Goal: Information Seeking & Learning: Learn about a topic

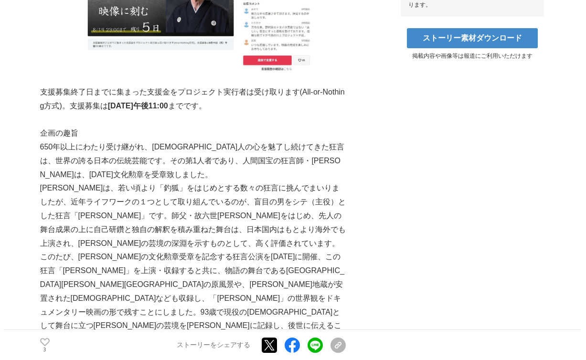
scroll to position [760, 0]
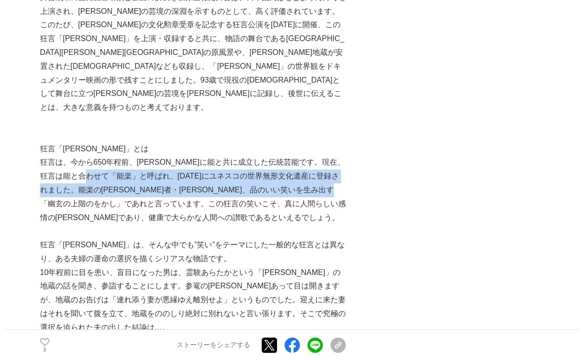
drag, startPoint x: 124, startPoint y: 103, endPoint x: 145, endPoint y: 118, distance: 26.6
click at [145, 156] on p "狂言は、今から650年程前、[PERSON_NAME]に能と共に成立した伝統芸能です。現在、狂言は能と合わせて「能楽」と呼ばれ、[DATE]にユネスコの世界無…" at bounding box center [193, 190] width 306 height 69
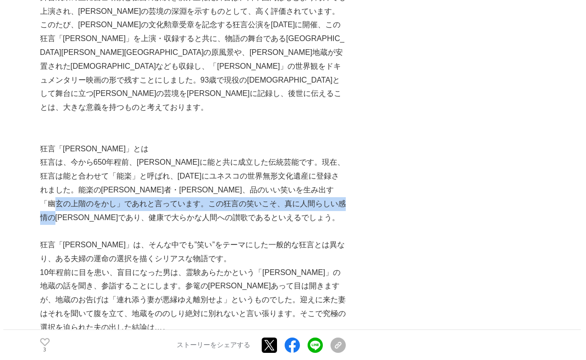
drag, startPoint x: 160, startPoint y: 130, endPoint x: 166, endPoint y: 143, distance: 13.7
click at [166, 156] on p "狂言は、今から650年程前、[PERSON_NAME]に能と共に成立した伝統芸能です。現在、狂言は能と合わせて「能楽」と呼ばれ、[DATE]にユネスコの世界無…" at bounding box center [193, 190] width 306 height 69
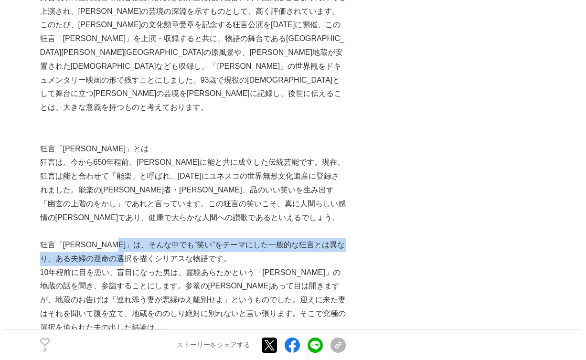
drag, startPoint x: 145, startPoint y: 171, endPoint x: 165, endPoint y: 180, distance: 22.0
click at [165, 238] on p "狂言「[PERSON_NAME]」は、そんな中でも”笑い”をテーマにした一般的な狂言とは異なり、ある夫婦の運命の選択を描くシリアスな物語です。" at bounding box center [193, 252] width 306 height 28
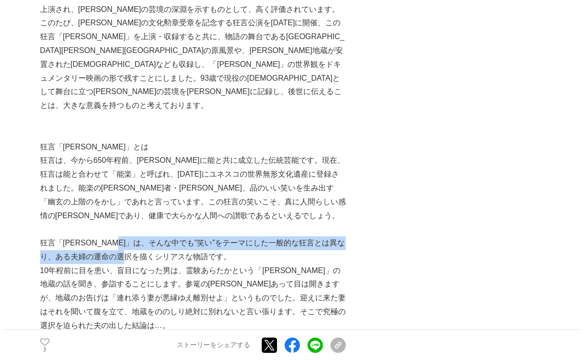
scroll to position [770, 0]
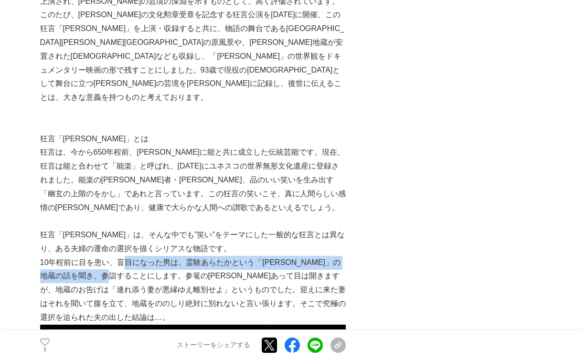
drag, startPoint x: 128, startPoint y: 187, endPoint x: 154, endPoint y: 205, distance: 31.8
click at [154, 256] on p "10年程前に目を患い、盲目になった男は、霊験あらたかという「[PERSON_NAME]」の地蔵の話を聞き、参詣することにします。参篭の[PERSON_NAME…" at bounding box center [193, 290] width 306 height 69
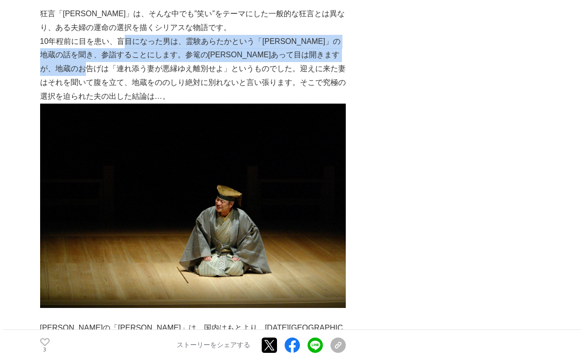
scroll to position [1111, 0]
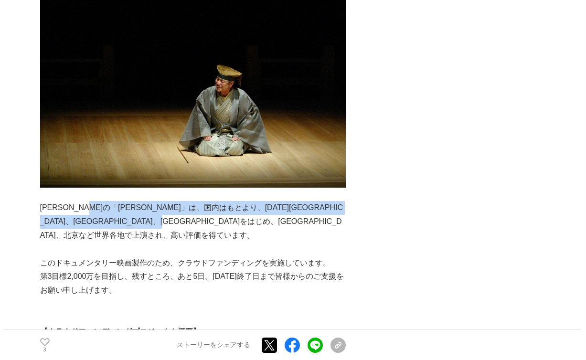
drag, startPoint x: 116, startPoint y: 127, endPoint x: 143, endPoint y: 157, distance: 40.2
click at [143, 201] on p "[PERSON_NAME]の「[PERSON_NAME]」は、国内はもとより、[DATE][GEOGRAPHIC_DATA]、[GEOGRAPHIC_DATA…" at bounding box center [193, 221] width 306 height 41
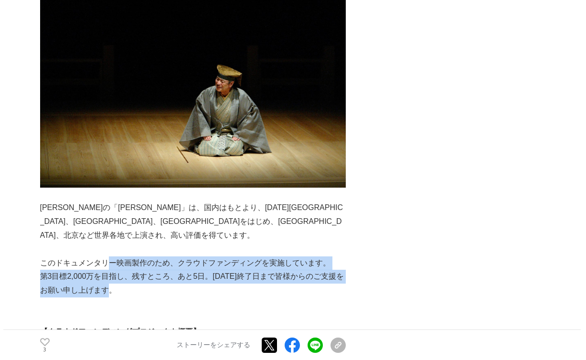
drag, startPoint x: 106, startPoint y: 181, endPoint x: 145, endPoint y: 205, distance: 46.1
click at [143, 206] on div "これまで株式会社[PERSON_NAME]の会は、狂言師・[PERSON_NAME]、萬斎を中心に国内外で狂言公演を実施して参りました。このたび、[PERSO…" at bounding box center [193, 72] width 306 height 1987
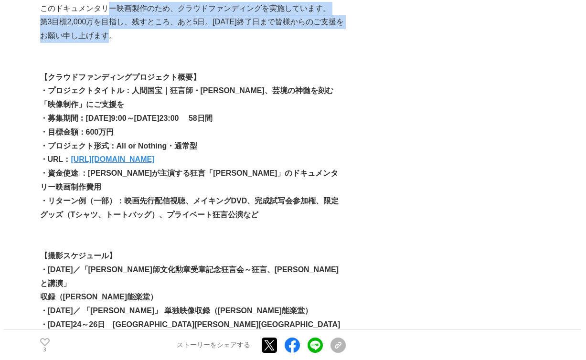
scroll to position [1634, 0]
